Goal: Communication & Community: Answer question/provide support

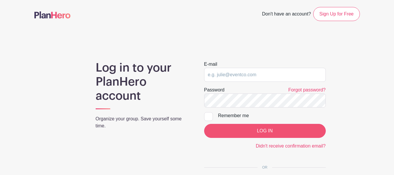
type input "[EMAIL_ADDRESS][PERSON_NAME][DOMAIN_NAME]"
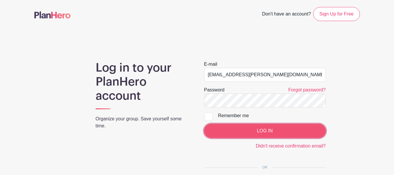
click at [248, 129] on input "LOG IN" at bounding box center [264, 131] width 121 height 14
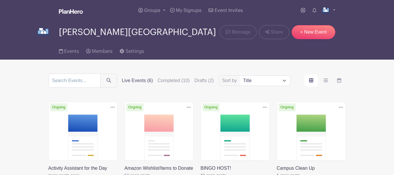
scroll to position [58, 0]
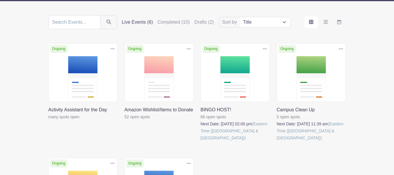
click at [48, 120] on link at bounding box center [48, 120] width 0 height 0
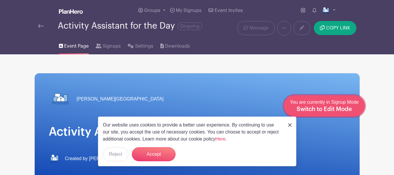
click at [353, 108] on div "You are currently in Signup Mode Switch to Edit Mode" at bounding box center [324, 105] width 69 height 14
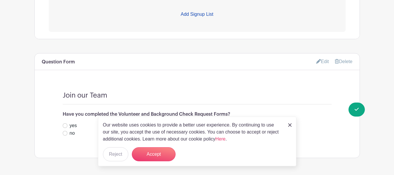
scroll to position [392, 0]
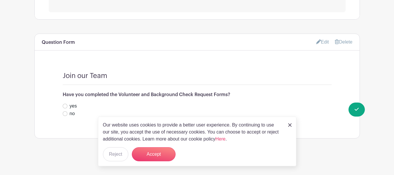
click at [291, 120] on div "Our website uses cookies to provide a better user experience. By continuing to …" at bounding box center [197, 141] width 198 height 50
click at [289, 125] on img at bounding box center [289, 124] width 3 height 3
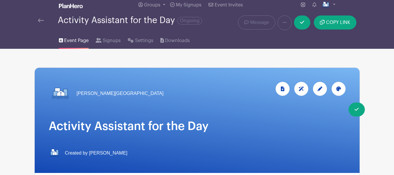
scroll to position [0, 0]
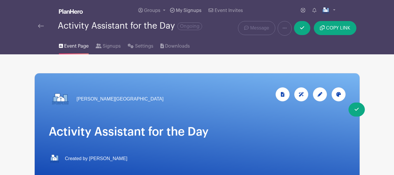
click at [186, 10] on span "My Signups" at bounding box center [189, 10] width 26 height 5
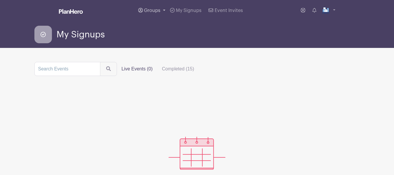
click at [152, 12] on span "Groups" at bounding box center [152, 10] width 16 height 5
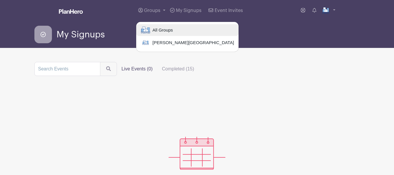
click at [157, 29] on span "All Groups" at bounding box center [161, 30] width 23 height 7
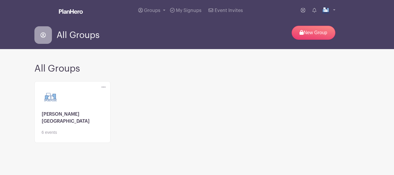
drag, startPoint x: 72, startPoint y: 114, endPoint x: 147, endPoint y: 146, distance: 81.9
click at [72, 135] on link at bounding box center [72, 135] width 61 height 0
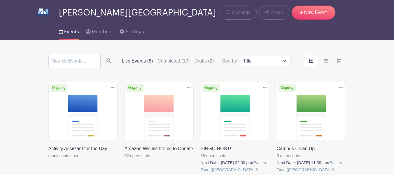
scroll to position [117, 0]
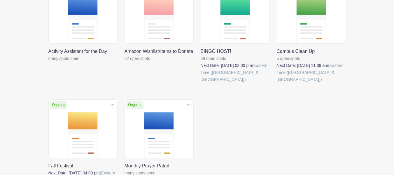
click at [63, 65] on div "Delete Event Are you sure? This event has signups associated with it. All signu…" at bounding box center [83, 41] width 76 height 112
click at [48, 62] on link at bounding box center [48, 62] width 0 height 0
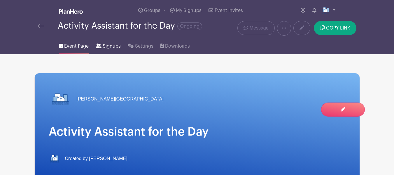
click at [110, 50] on link "Signups" at bounding box center [108, 45] width 25 height 19
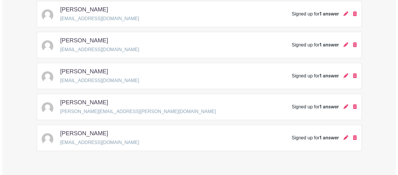
scroll to position [350, 0]
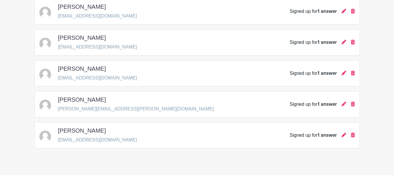
click at [91, 142] on p "garycoleman@twc.com" at bounding box center [97, 139] width 79 height 7
click at [320, 138] on div "Signed up for 1 answer" at bounding box center [312, 134] width 47 height 7
click at [321, 135] on span "1 answer" at bounding box center [326, 135] width 19 height 5
click at [344, 135] on icon at bounding box center [343, 134] width 5 height 5
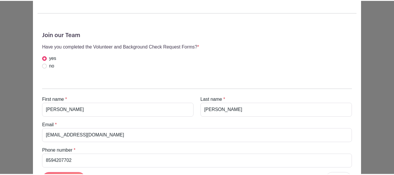
scroll to position [0, 0]
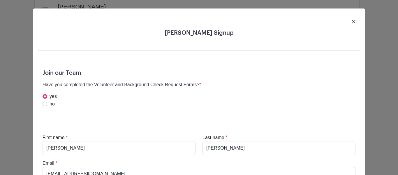
click at [353, 22] on img at bounding box center [353, 21] width 3 height 3
